Goal: Information Seeking & Learning: Learn about a topic

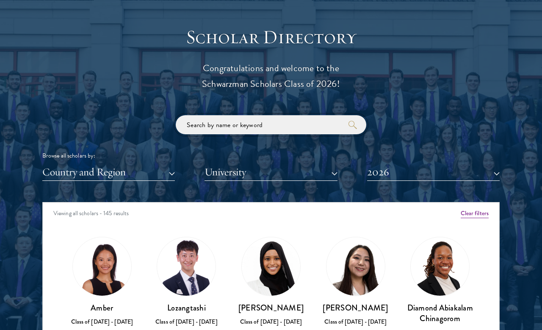
click at [216, 119] on input "search" at bounding box center [271, 124] width 190 height 19
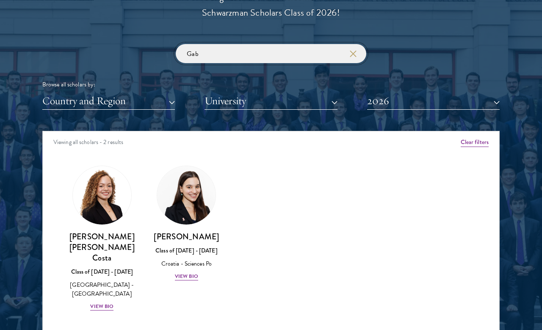
scroll to position [961, 0]
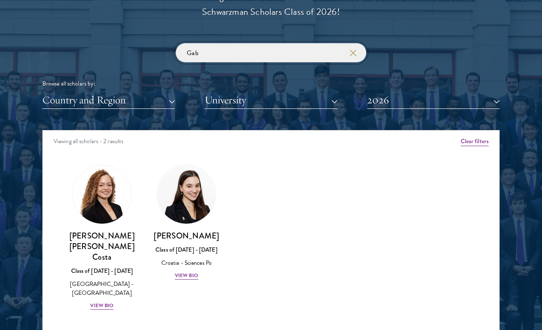
type input "Gab"
click at [178, 271] on div "View Bio" at bounding box center [186, 275] width 23 height 8
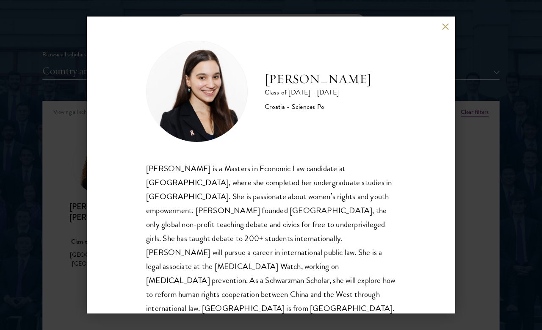
scroll to position [1, 0]
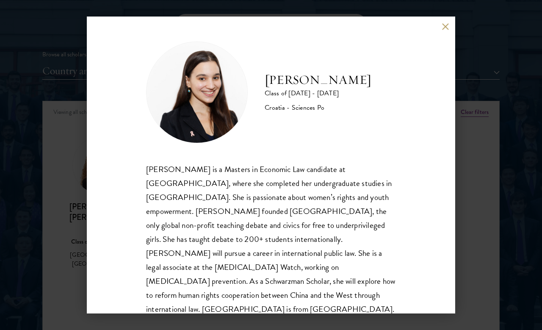
click at [446, 36] on div "[PERSON_NAME] Class of [DATE] - [DATE] Croatia - Sciences Po [PERSON_NAME] is a…" at bounding box center [271, 165] width 368 height 296
click at [448, 27] on button at bounding box center [444, 26] width 7 height 7
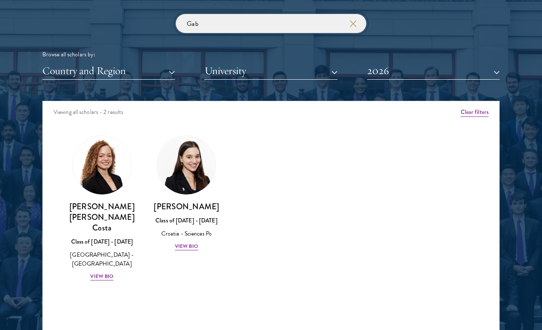
click at [357, 16] on input "Gab" at bounding box center [271, 23] width 190 height 19
click at [366, 17] on input "Gab" at bounding box center [271, 23] width 190 height 19
click at [351, 20] on icon "button" at bounding box center [352, 23] width 7 height 7
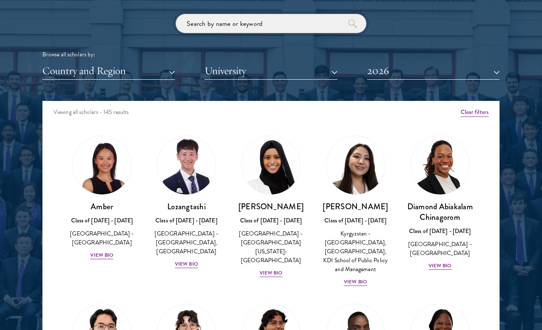
click at [209, 19] on input "search" at bounding box center [271, 23] width 190 height 19
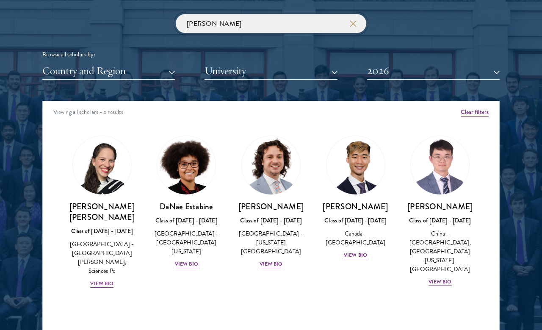
type input "[PERSON_NAME]"
click at [99, 285] on div "[PERSON_NAME] [PERSON_NAME] Class of [DATE] - [DATE] [GEOGRAPHIC_DATA] - [GEOGR…" at bounding box center [102, 244] width 68 height 87
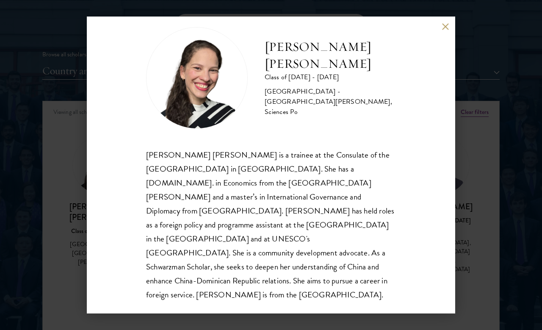
scroll to position [15, 0]
click at [481, 149] on div "[PERSON_NAME] [PERSON_NAME] Class of [DATE] - [DATE] [GEOGRAPHIC_DATA] - [GEOGR…" at bounding box center [271, 165] width 542 height 330
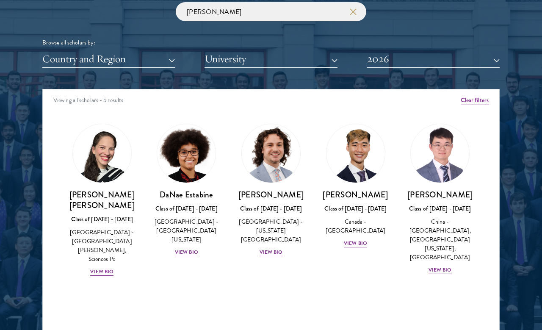
scroll to position [1006, 0]
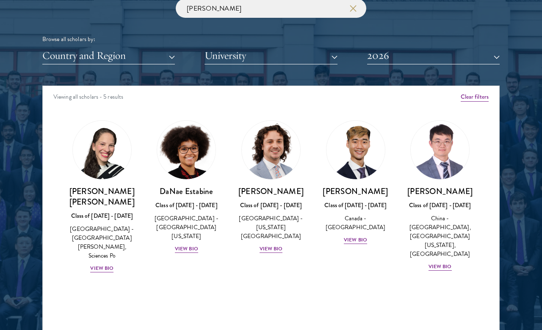
click at [451, 262] on div "View Bio" at bounding box center [439, 266] width 23 height 8
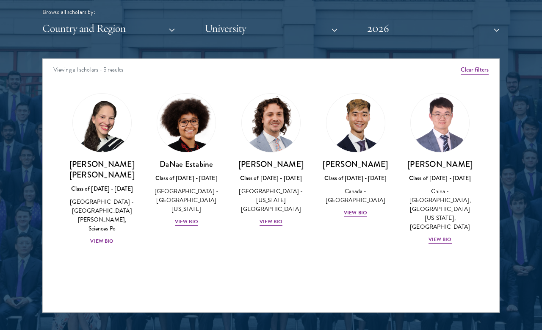
scroll to position [1035, 0]
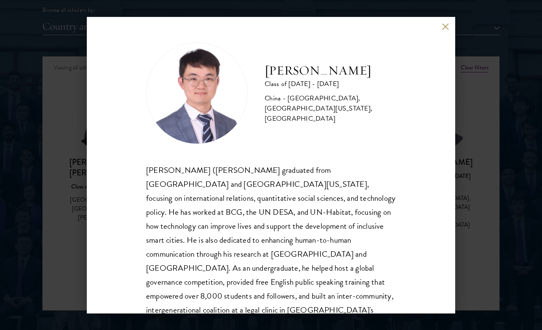
click at [482, 198] on div "[PERSON_NAME] Class of [DATE] - [DATE] [GEOGRAPHIC_DATA] - [GEOGRAPHIC_DATA], […" at bounding box center [271, 165] width 542 height 330
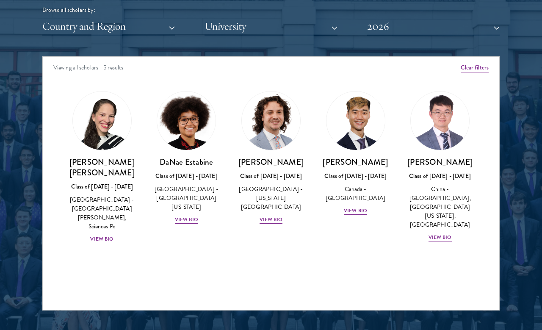
click at [272, 215] on div "View Bio" at bounding box center [270, 219] width 23 height 8
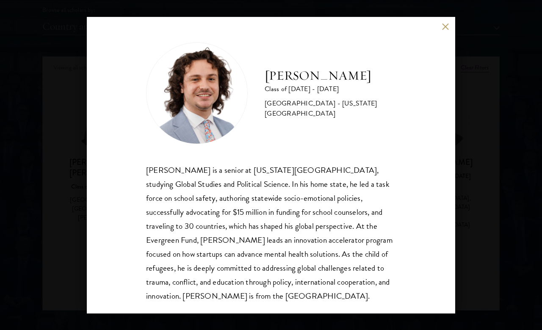
click at [484, 143] on div "[PERSON_NAME] Class of [DATE] - [DATE] [GEOGRAPHIC_DATA] - [US_STATE][GEOGRAPHI…" at bounding box center [271, 165] width 542 height 330
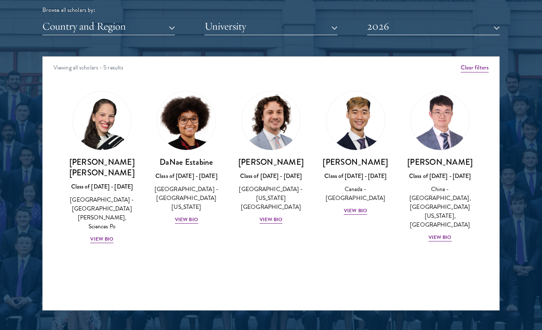
click at [482, 69] on button "Clear filters" at bounding box center [474, 67] width 28 height 9
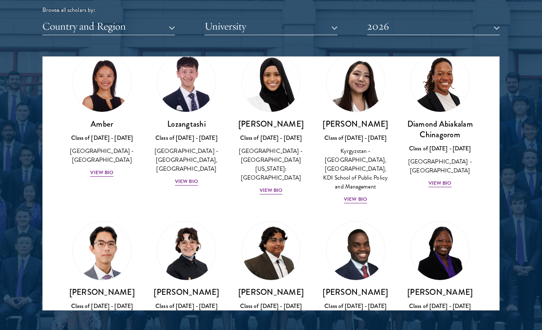
scroll to position [39, 0]
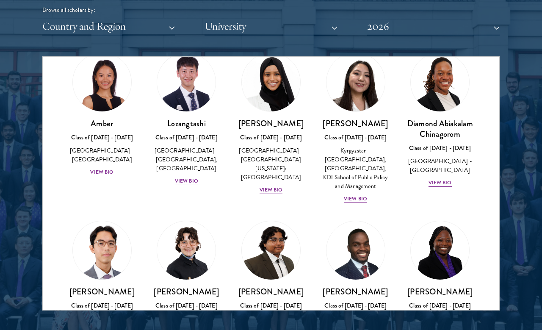
click at [276, 186] on div "View Bio" at bounding box center [270, 190] width 23 height 8
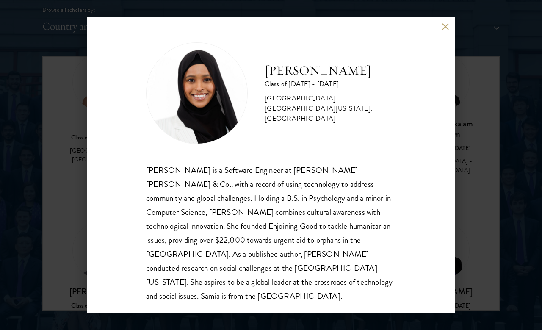
click at [493, 107] on div "[PERSON_NAME] Class of [DATE] - [DATE] [GEOGRAPHIC_DATA] - [GEOGRAPHIC_DATA][US…" at bounding box center [271, 165] width 542 height 330
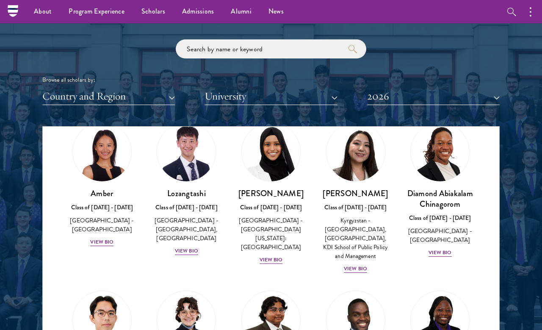
scroll to position [965, 0]
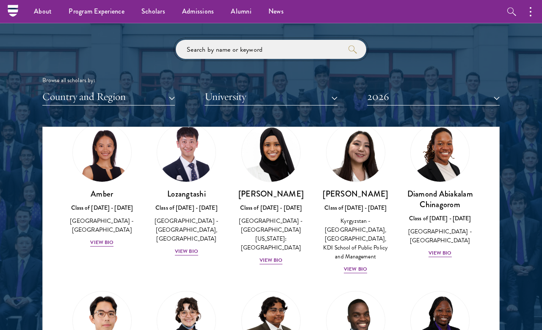
click at [212, 47] on input "search" at bounding box center [271, 49] width 190 height 19
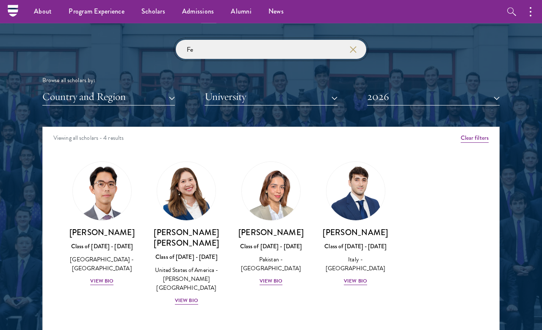
type input "F"
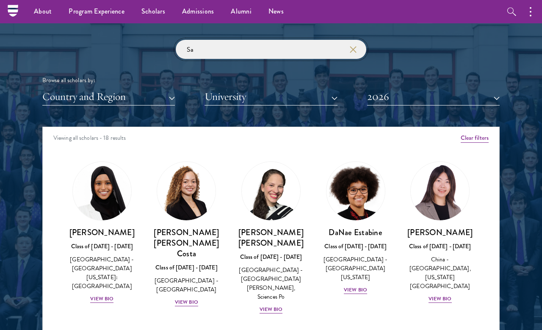
type input "Sa"
click at [88, 291] on div "[PERSON_NAME] Class of [DATE] - [DATE] [GEOGRAPHIC_DATA] - [GEOGRAPHIC_DATA][US…" at bounding box center [102, 265] width 68 height 77
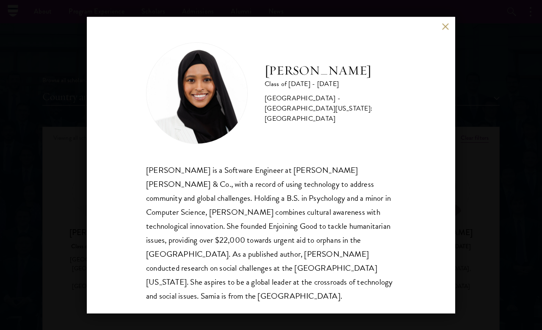
click at [507, 164] on div "[PERSON_NAME] Class of [DATE] - [DATE] [GEOGRAPHIC_DATA] - [GEOGRAPHIC_DATA][US…" at bounding box center [271, 165] width 542 height 330
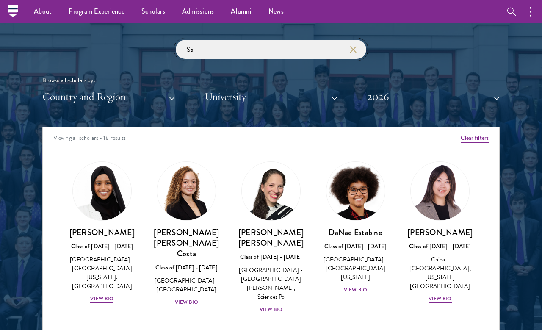
click at [350, 52] on input "Sa" at bounding box center [271, 49] width 190 height 19
click at [187, 298] on div "View Bio" at bounding box center [186, 302] width 23 height 8
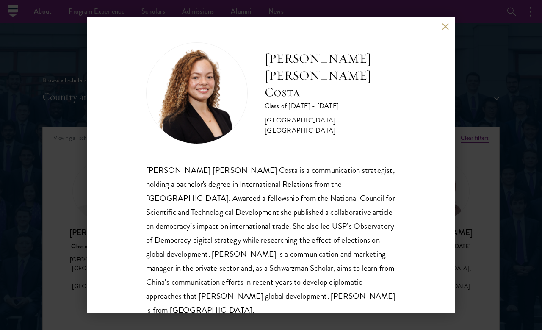
click at [503, 182] on div "[PERSON_NAME] [PERSON_NAME] Costa Class of [DATE] - [DATE] [GEOGRAPHIC_DATA] - …" at bounding box center [271, 165] width 542 height 330
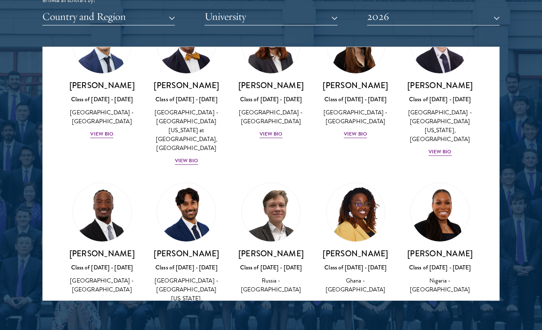
scroll to position [245, 0]
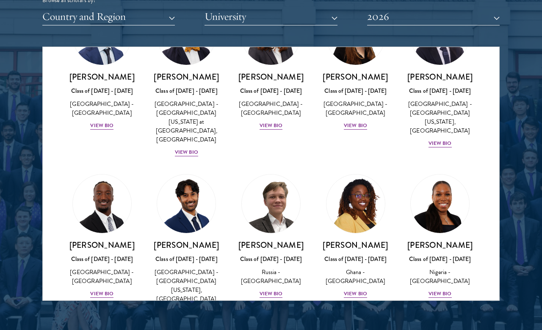
click at [448, 124] on div "[PERSON_NAME] Class of [DATE] - [DATE] [GEOGRAPHIC_DATA] - [GEOGRAPHIC_DATA][US…" at bounding box center [440, 110] width 68 height 77
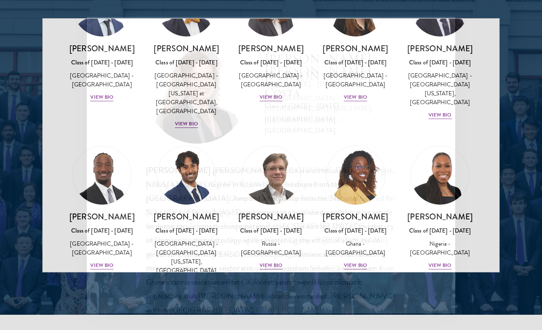
scroll to position [1074, 0]
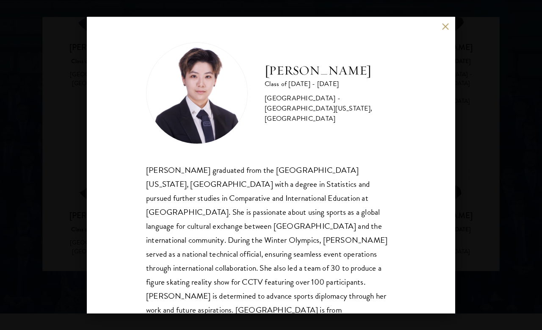
click at [492, 187] on div "[PERSON_NAME] Class of [DATE] - [DATE] [GEOGRAPHIC_DATA] - [GEOGRAPHIC_DATA][US…" at bounding box center [271, 165] width 542 height 330
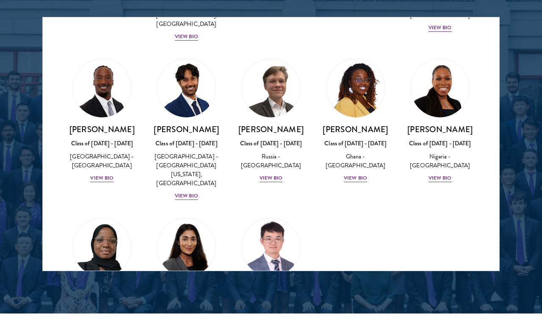
scroll to position [332, 0]
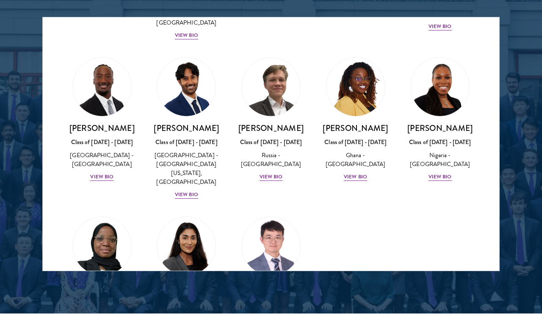
click at [450, 160] on div "[PERSON_NAME] Class of [DATE] - [DATE] [GEOGRAPHIC_DATA] - [GEOGRAPHIC_DATA] Vi…" at bounding box center [440, 152] width 68 height 59
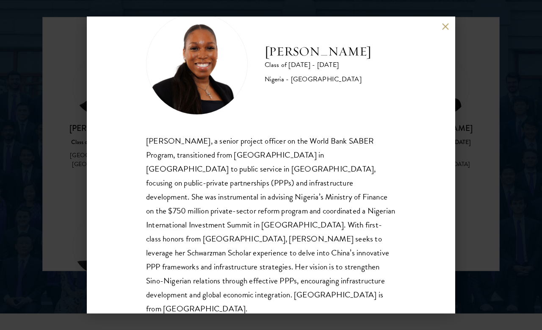
scroll to position [29, 0]
click at [478, 213] on div "[PERSON_NAME] Class of [DATE] - [DATE] [GEOGRAPHIC_DATA] - [GEOGRAPHIC_DATA][PE…" at bounding box center [271, 165] width 542 height 330
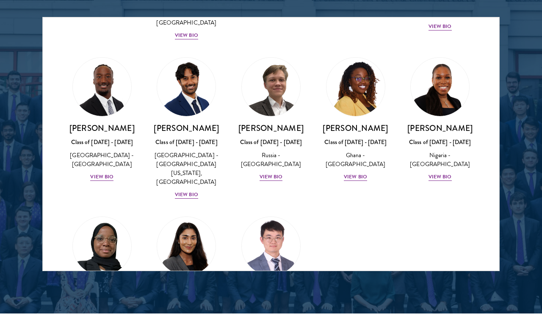
click at [362, 173] on div "View Bio" at bounding box center [355, 177] width 23 height 8
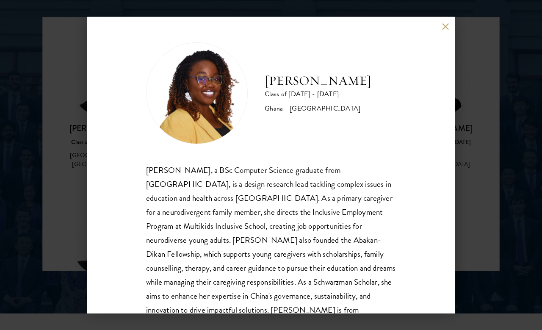
click at [480, 218] on div "[PERSON_NAME] Class of [DATE] - [DATE] Ghana - [GEOGRAPHIC_DATA] [PERSON_NAME],…" at bounding box center [271, 165] width 542 height 330
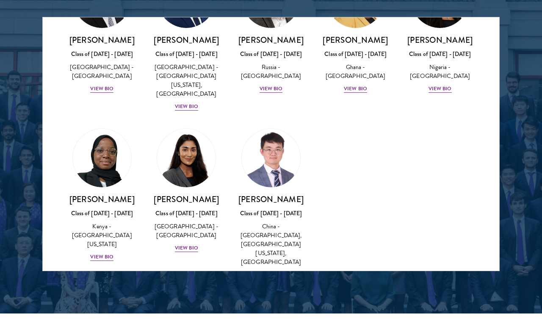
scroll to position [419, 0]
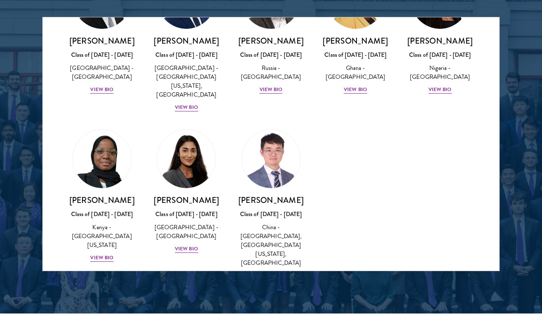
click at [101, 253] on div "View Bio" at bounding box center [101, 257] width 23 height 8
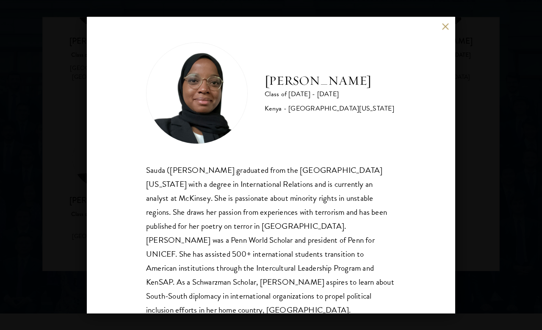
click at [485, 181] on div "[PERSON_NAME] Class of [DATE] - [DATE] [GEOGRAPHIC_DATA] - [GEOGRAPHIC_DATA][US…" at bounding box center [271, 165] width 542 height 330
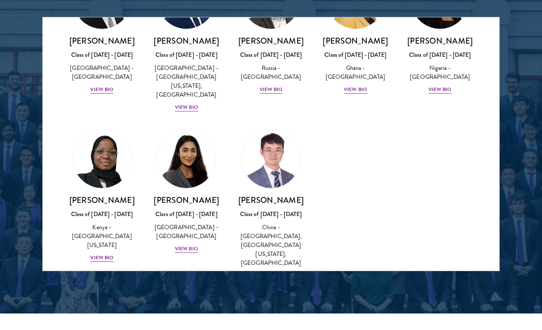
scroll to position [409, 0]
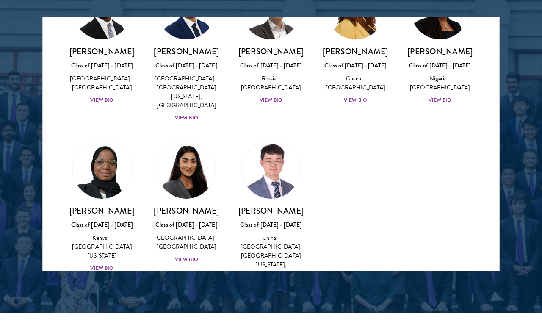
click at [182, 233] on div "[GEOGRAPHIC_DATA] - [GEOGRAPHIC_DATA]" at bounding box center [187, 242] width 68 height 18
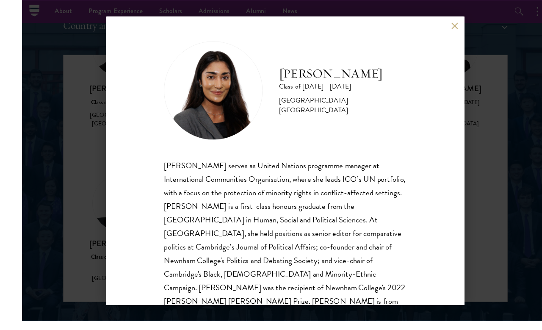
scroll to position [1040, 0]
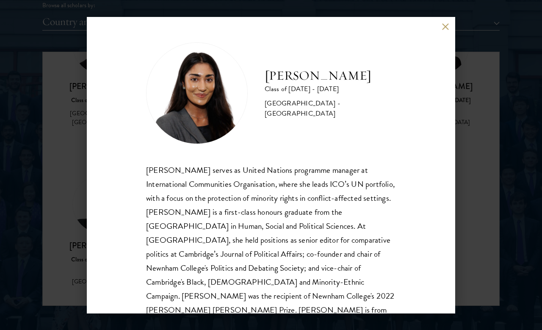
click at [490, 220] on div "[PERSON_NAME] Class of [DATE] - [DATE] [GEOGRAPHIC_DATA] - [GEOGRAPHIC_DATA] [P…" at bounding box center [271, 165] width 542 height 330
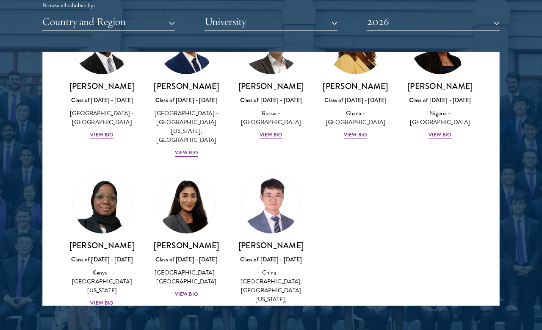
click at [474, 196] on div "Amber Class of [DATE] - [DATE] [GEOGRAPHIC_DATA] - [GEOGRAPHIC_DATA] View Bio C…" at bounding box center [271, 9] width 456 height 684
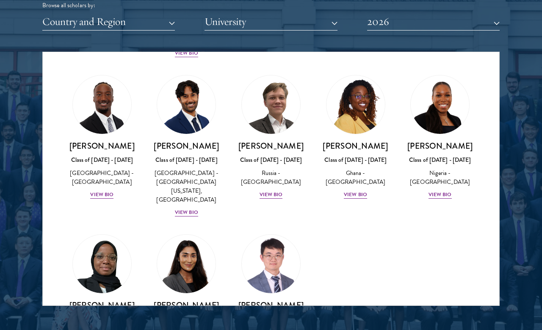
scroll to position [348, 0]
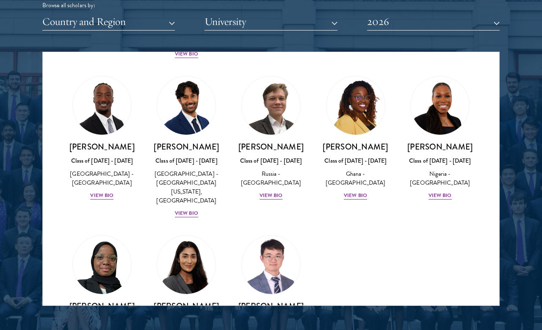
click at [105, 191] on div "View Bio" at bounding box center [101, 195] width 23 height 8
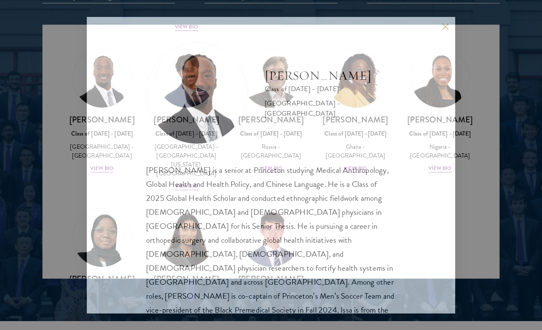
scroll to position [1069, 0]
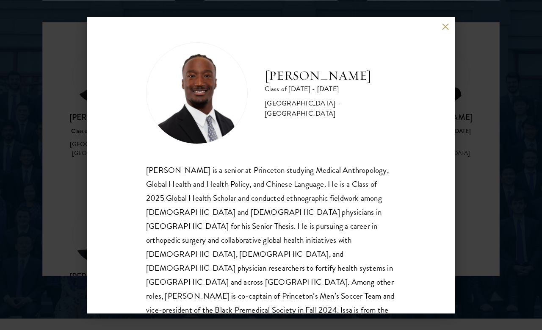
click at [476, 198] on div "[PERSON_NAME] Class of [DATE] - [DATE] [GEOGRAPHIC_DATA] - [GEOGRAPHIC_DATA] [P…" at bounding box center [271, 165] width 542 height 330
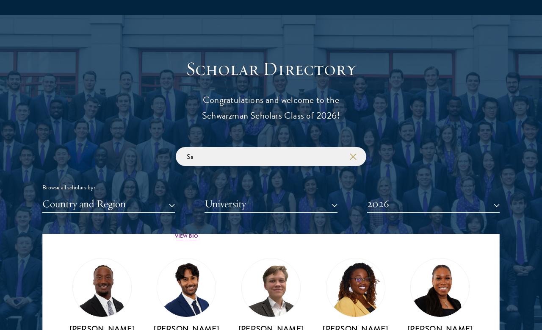
scroll to position [867, 0]
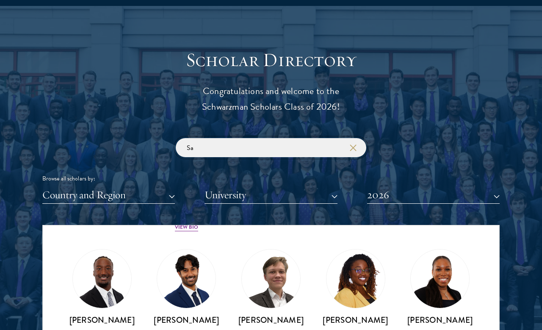
click at [355, 153] on input "Sa" at bounding box center [271, 147] width 190 height 19
click at [349, 146] on button "button" at bounding box center [352, 147] width 8 height 8
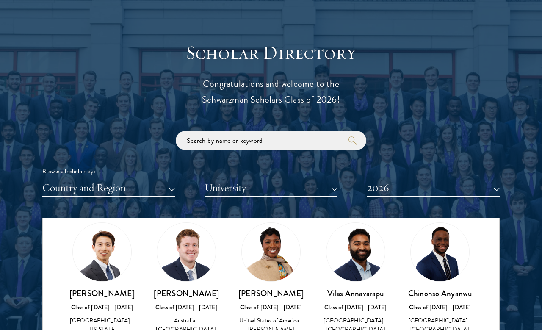
scroll to position [874, 0]
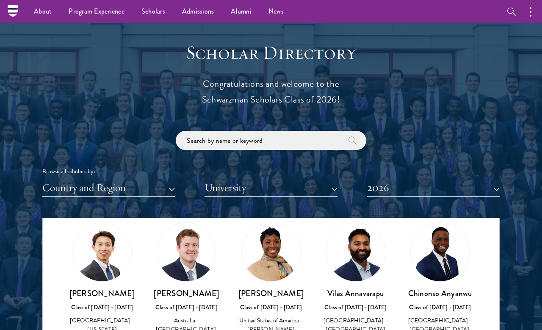
click at [218, 146] on input "search" at bounding box center [271, 140] width 190 height 19
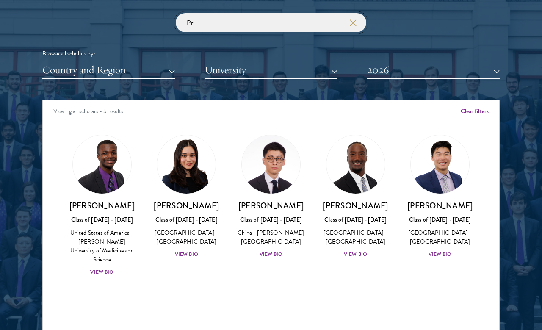
type input "Pr"
click at [98, 276] on div "View Bio" at bounding box center [101, 272] width 23 height 8
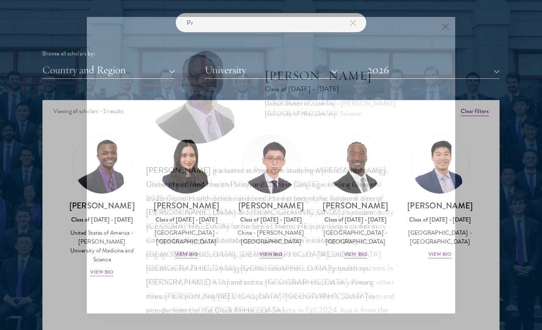
scroll to position [1021, 0]
